Goal: Information Seeking & Learning: Learn about a topic

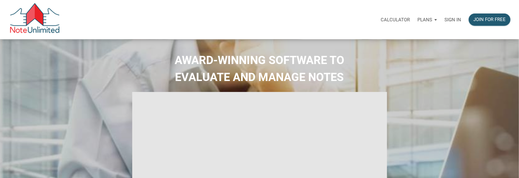
click at [456, 19] on p "Sign in" at bounding box center [452, 20] width 17 height 6
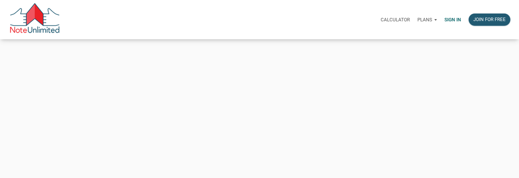
type input "[PERSON_NAME][EMAIL_ADDRESS][DOMAIN_NAME]"
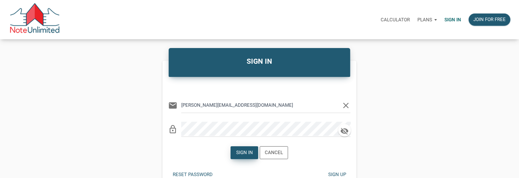
click at [243, 153] on div "Sign in" at bounding box center [244, 152] width 17 height 7
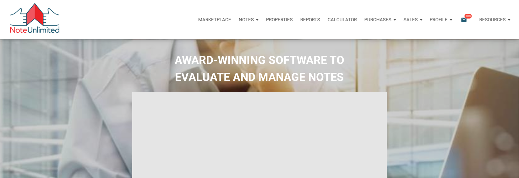
type input "Introduction to new features"
select select
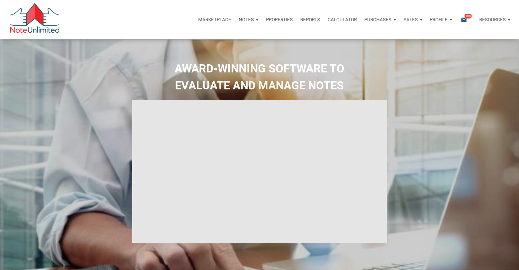
drag, startPoint x: 186, startPoint y: 23, endPoint x: 467, endPoint y: 31, distance: 281.5
click at [467, 31] on div "Marketplace Notes Dashboard Transactions Properties Reports Calculator Purchase…" at bounding box center [262, 19] width 514 height 39
click at [314, 21] on p "Reports" at bounding box center [310, 20] width 20 height 6
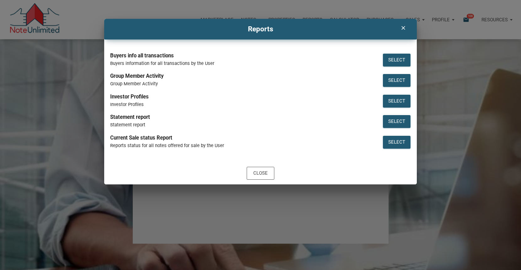
click at [403, 28] on icon "clear" at bounding box center [403, 28] width 8 height 6
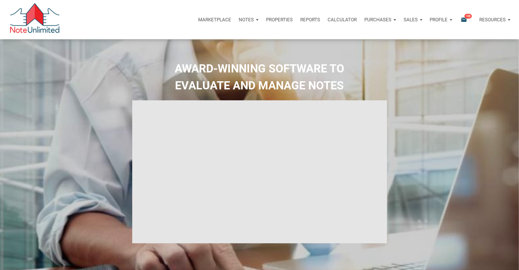
click at [256, 20] on div "Notes" at bounding box center [248, 19] width 27 height 19
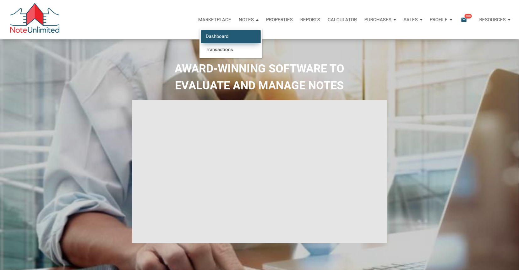
click at [229, 37] on link "Dashboard" at bounding box center [231, 36] width 60 height 13
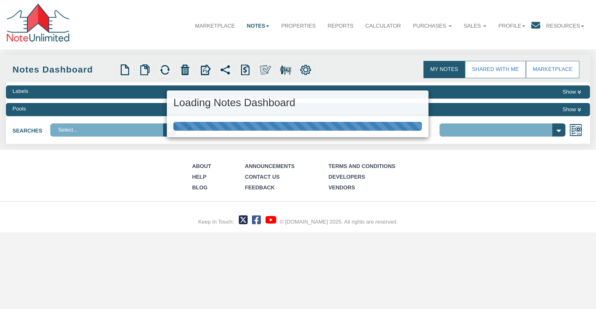
select select "3"
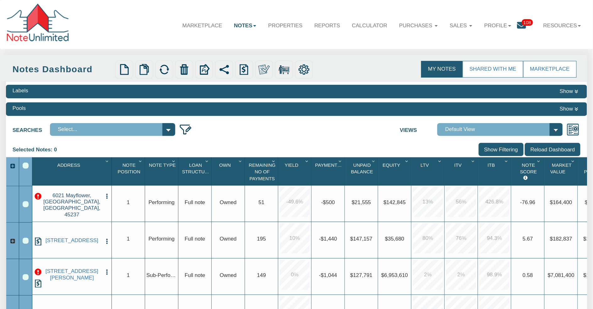
click at [70, 211] on link "6021 Mayflower, Cincinnati, OH, 45237" at bounding box center [71, 206] width 59 height 26
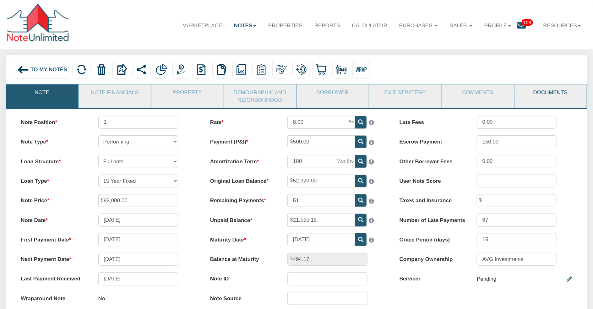
click at [546, 95] on link "Documents" at bounding box center [550, 92] width 71 height 16
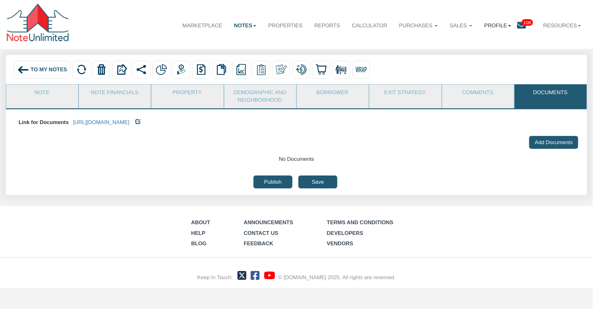
click at [502, 27] on link "Profile" at bounding box center [497, 26] width 39 height 18
click at [485, 55] on link "Settings" at bounding box center [502, 54] width 69 height 10
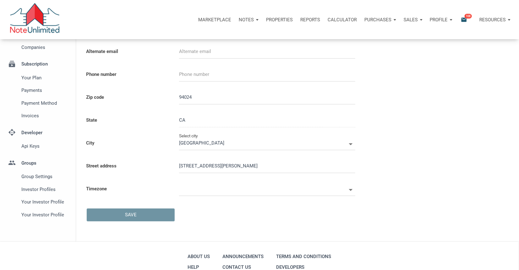
scroll to position [75, 0]
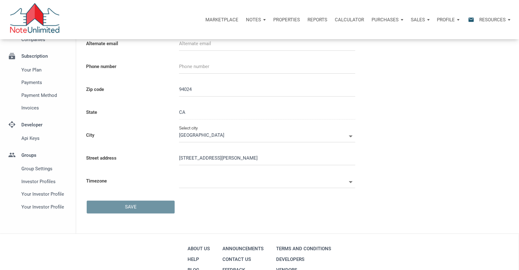
select select
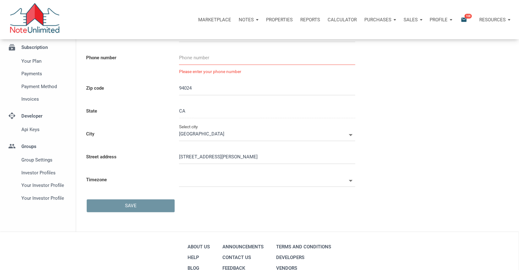
scroll to position [82, 0]
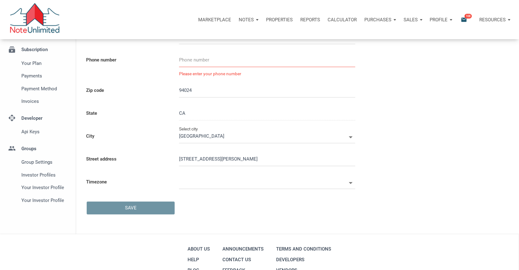
click at [315, 21] on p "Reports" at bounding box center [310, 20] width 20 height 6
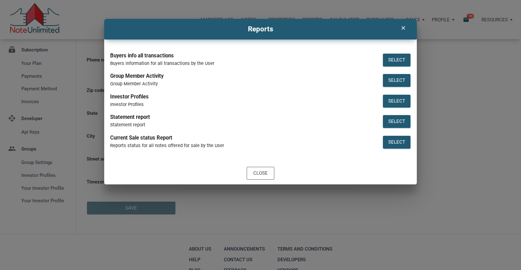
click at [405, 29] on icon "clear" at bounding box center [403, 28] width 8 height 6
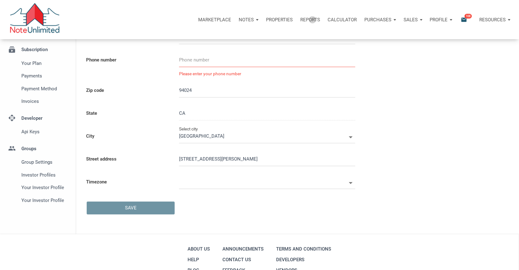
click at [312, 20] on p "Reports" at bounding box center [310, 20] width 20 height 6
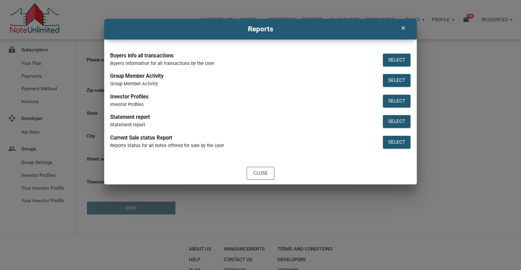
click at [403, 28] on icon "clear" at bounding box center [403, 28] width 8 height 6
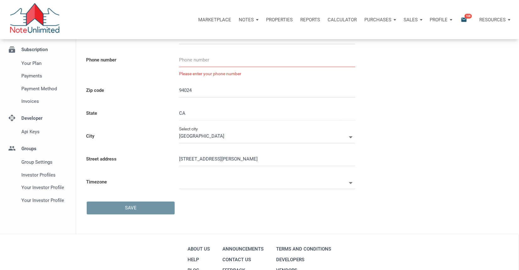
click at [3, 24] on div "Marketplace Notes Dashboard Transactions Properties Reports Calculator Purchase…" at bounding box center [259, 19] width 519 height 39
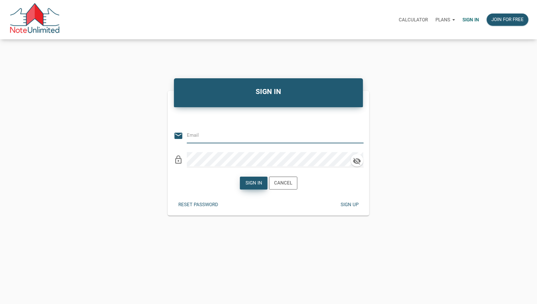
type input "vlad@noteunlimited.com"
click at [247, 184] on div "Sign in" at bounding box center [253, 182] width 17 height 7
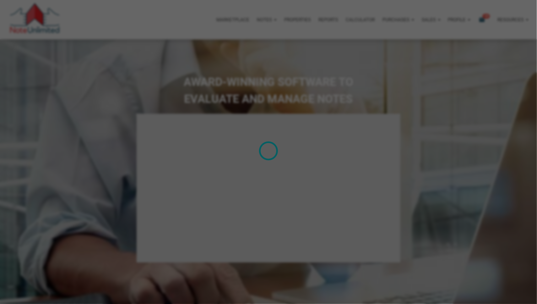
select select
type input "Introduction to new features"
select select
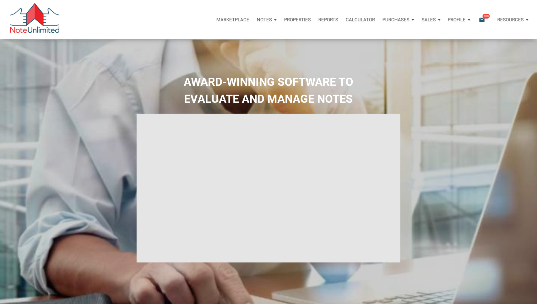
click at [273, 20] on div "Notes" at bounding box center [266, 19] width 27 height 19
click at [244, 38] on link "Dashboard" at bounding box center [249, 36] width 60 height 13
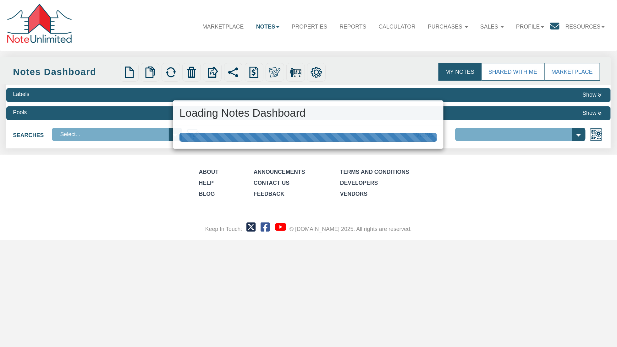
select select
select select "3"
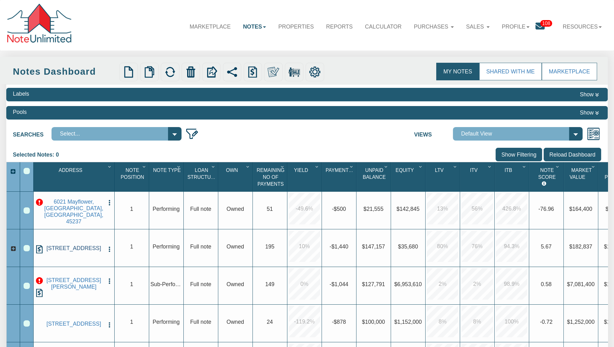
click at [75, 250] on link "[STREET_ADDRESS]" at bounding box center [74, 248] width 60 height 7
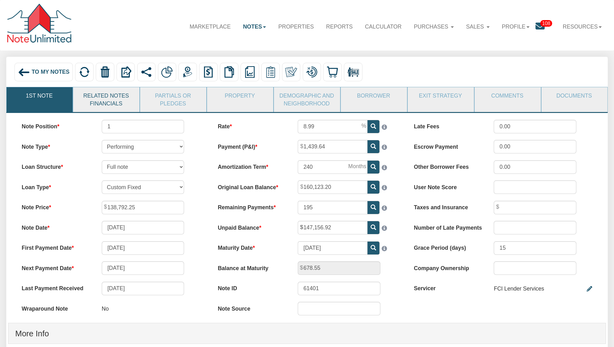
click at [127, 100] on link "Related Notes Financials" at bounding box center [106, 99] width 66 height 25
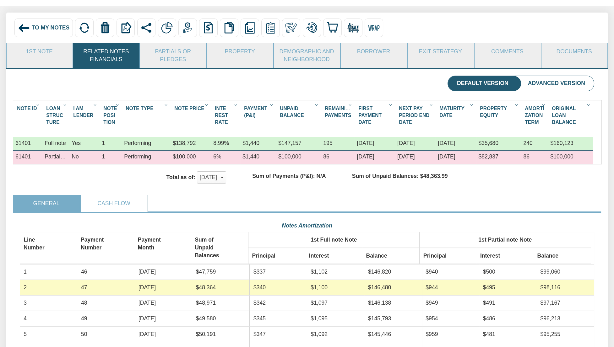
scroll to position [43, 0]
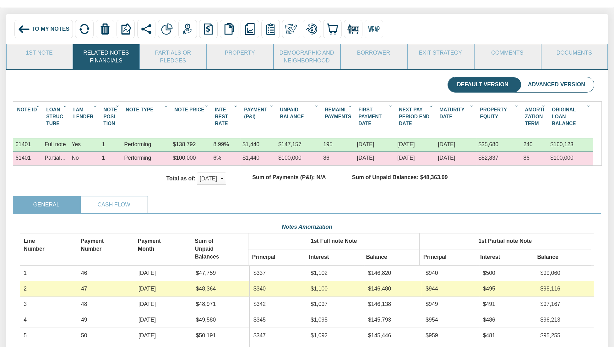
click at [42, 31] on span "To My Notes" at bounding box center [51, 29] width 38 height 6
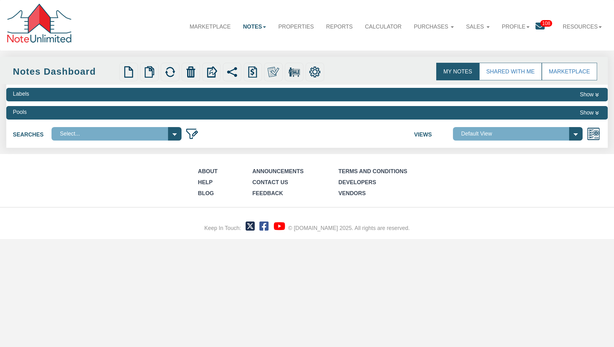
select select
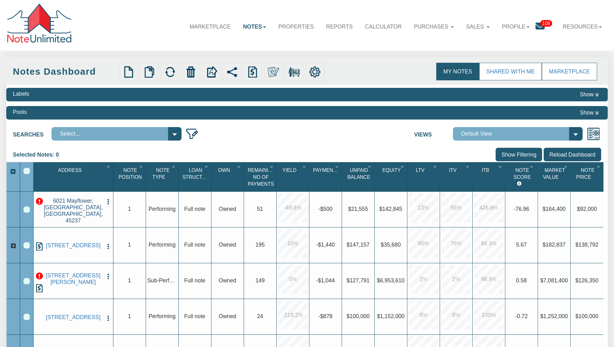
click at [73, 211] on link "6021 Mayflower, [GEOGRAPHIC_DATA], [GEOGRAPHIC_DATA], 45237" at bounding box center [73, 211] width 59 height 26
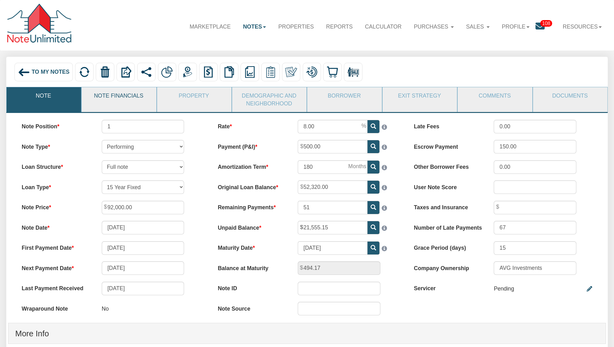
click at [122, 99] on link "Note Financials" at bounding box center [119, 95] width 74 height 17
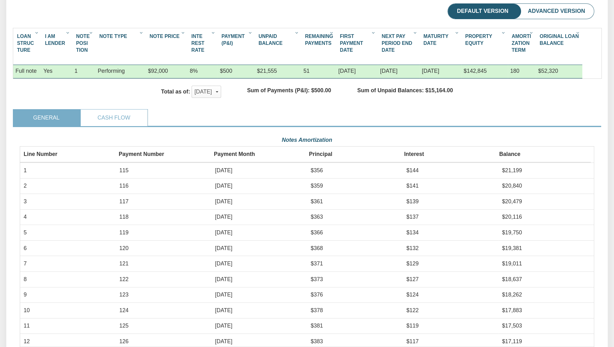
scroll to position [125, 0]
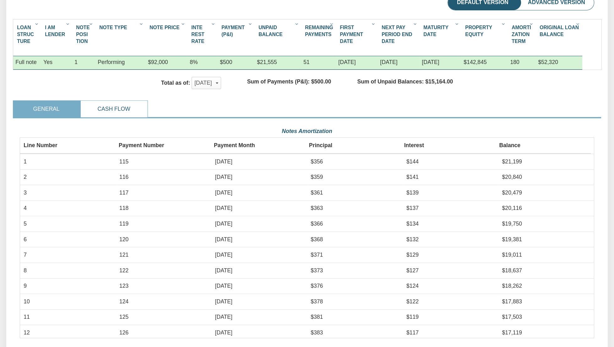
drag, startPoint x: 143, startPoint y: 111, endPoint x: 279, endPoint y: 117, distance: 136.1
click at [143, 111] on link "Cash Flow" at bounding box center [114, 109] width 66 height 17
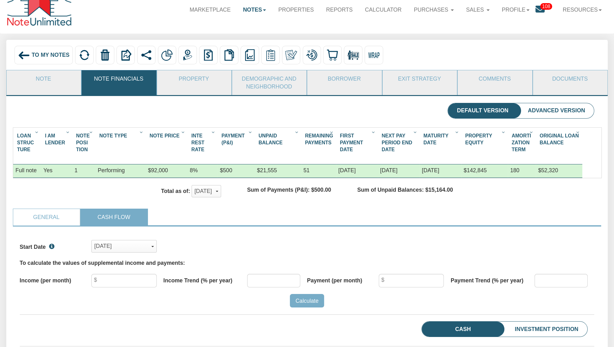
scroll to position [0, 0]
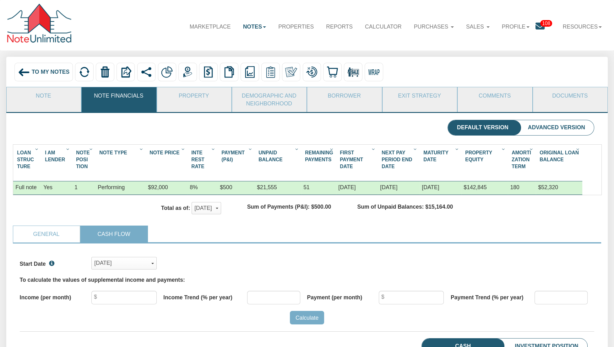
drag, startPoint x: 43, startPoint y: 236, endPoint x: 122, endPoint y: 232, distance: 78.9
click at [44, 236] on link "General" at bounding box center [46, 234] width 66 height 17
